Goal: Information Seeking & Learning: Compare options

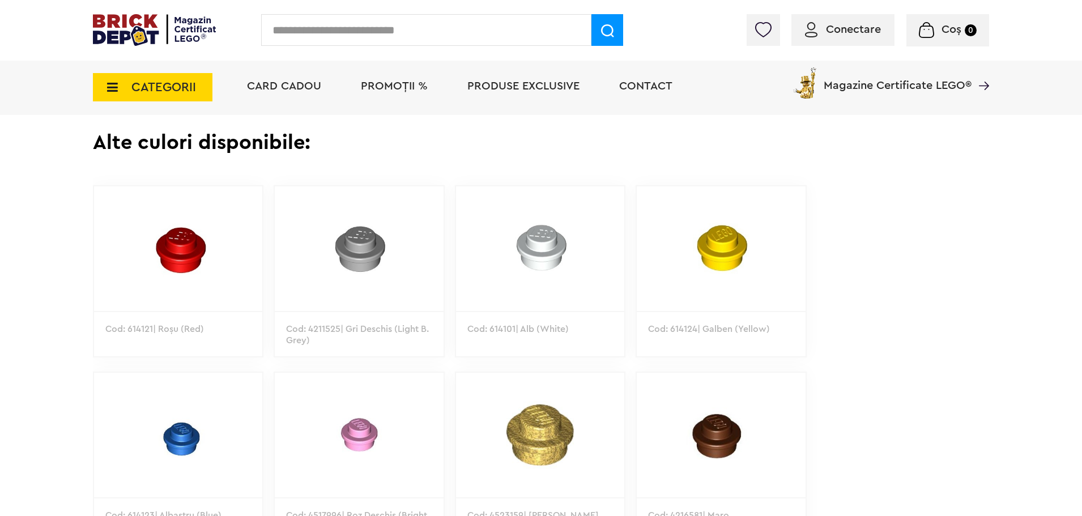
scroll to position [567, 0]
